Goal: Task Accomplishment & Management: Manage account settings

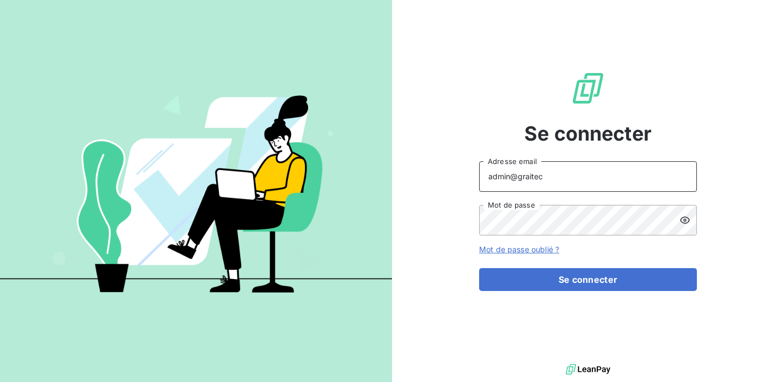
click at [550, 177] on input "admin@graitec" at bounding box center [588, 176] width 218 height 30
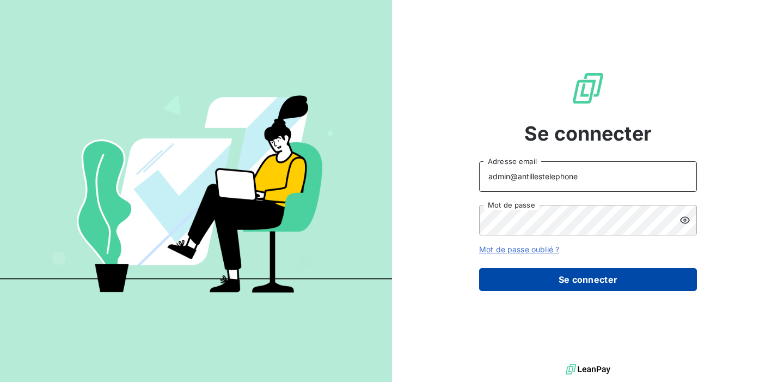
type input "admin@antillestelephone"
click at [560, 282] on button "Se connecter" at bounding box center [588, 279] width 218 height 23
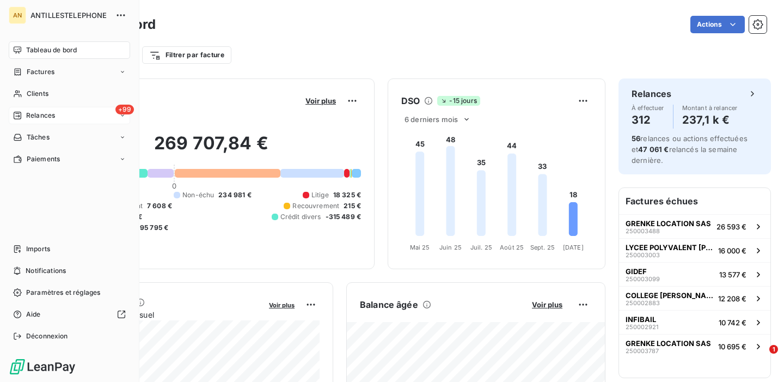
click at [59, 117] on div "+99 Relances" at bounding box center [69, 115] width 121 height 17
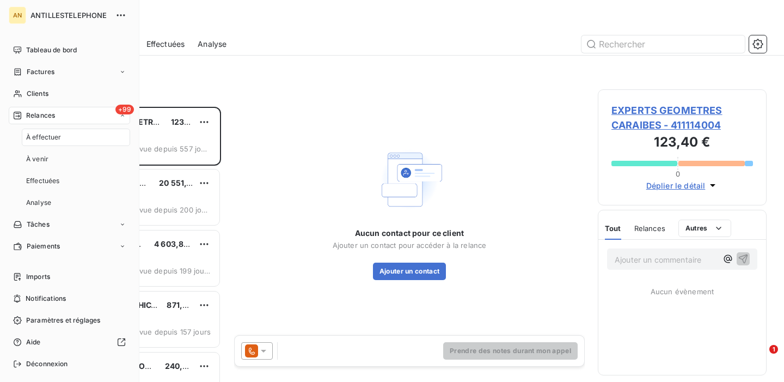
scroll to position [275, 169]
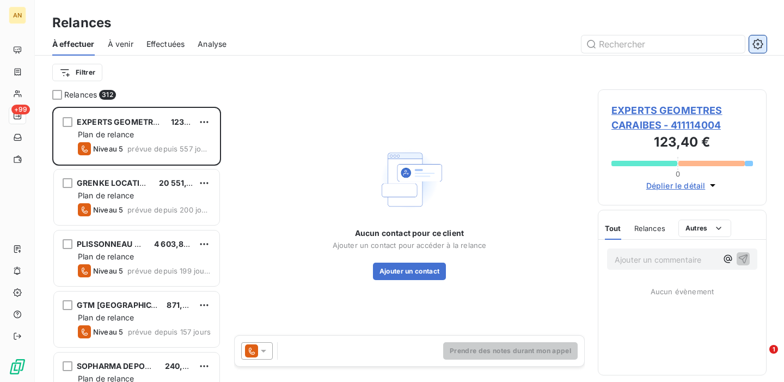
click at [760, 44] on icon "button" at bounding box center [757, 44] width 11 height 11
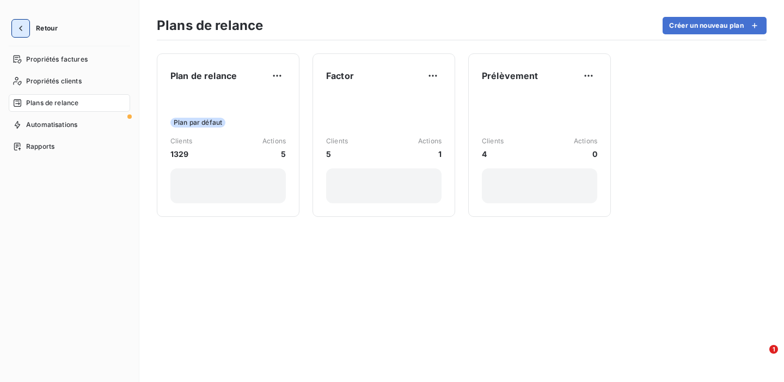
click at [21, 24] on icon "button" at bounding box center [20, 28] width 11 height 11
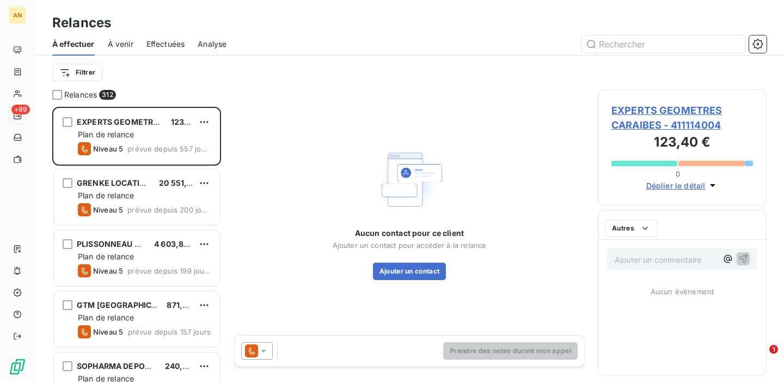
scroll to position [275, 169]
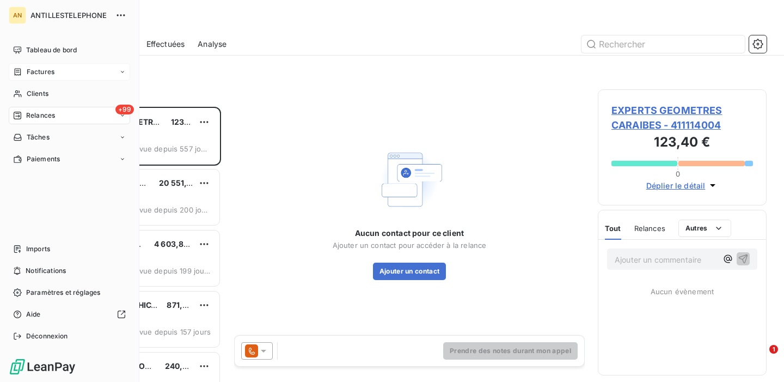
click at [33, 67] on span "Factures" at bounding box center [41, 72] width 28 height 10
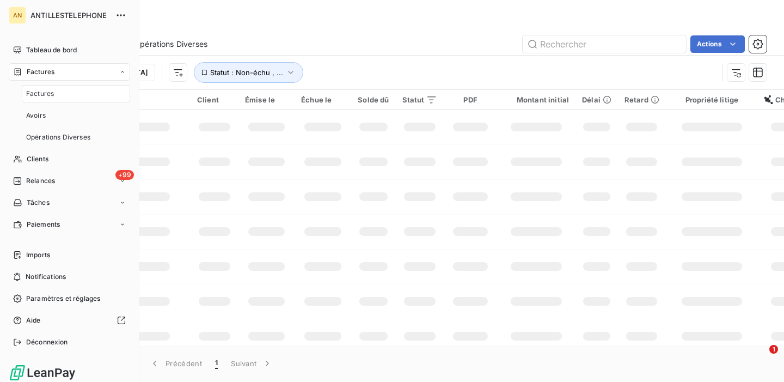
click at [65, 96] on div "Factures" at bounding box center [76, 93] width 108 height 17
